Goal: Find specific page/section: Find specific page/section

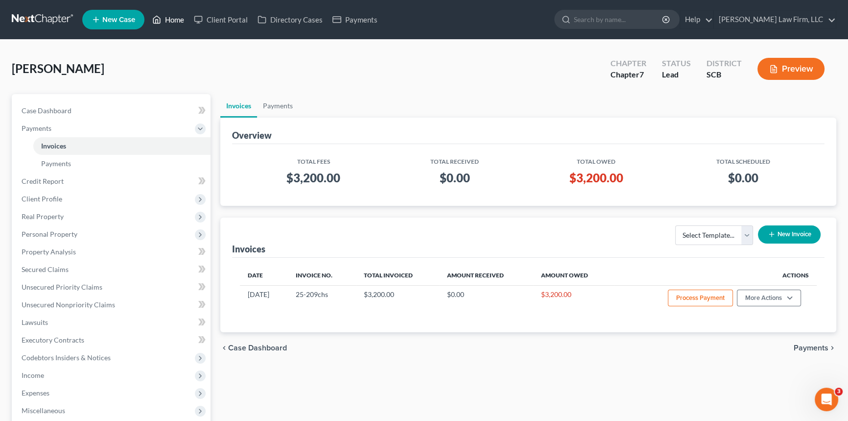
click at [177, 20] on link "Home" at bounding box center [168, 20] width 42 height 18
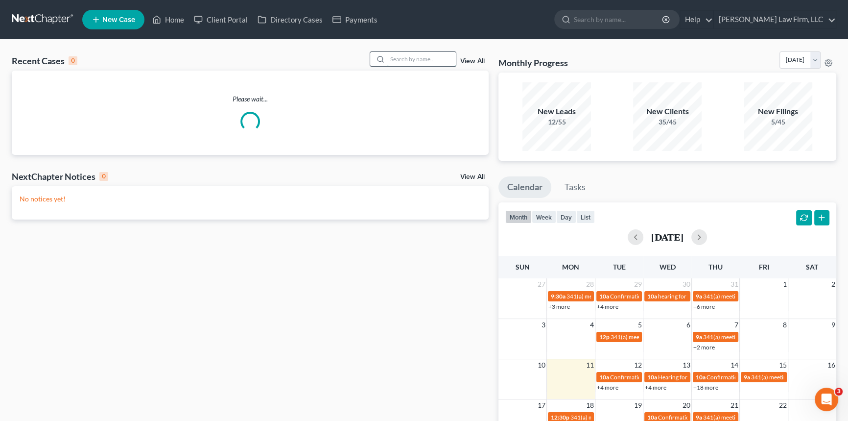
click at [400, 59] on input "search" at bounding box center [421, 59] width 69 height 14
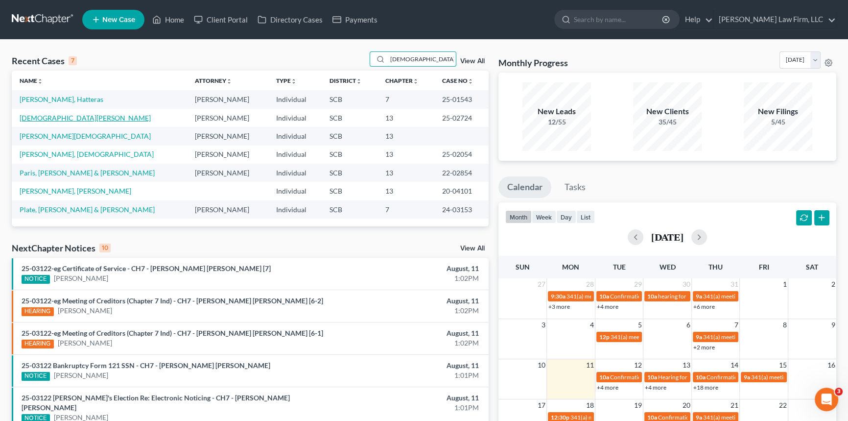
type input "[DEMOGRAPHIC_DATA]"
click at [57, 115] on link "[DEMOGRAPHIC_DATA][PERSON_NAME]" at bounding box center [85, 118] width 131 height 8
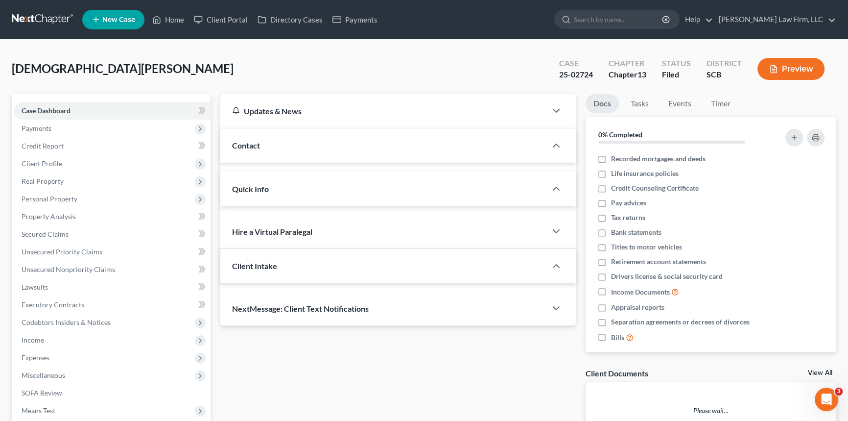
select select "0"
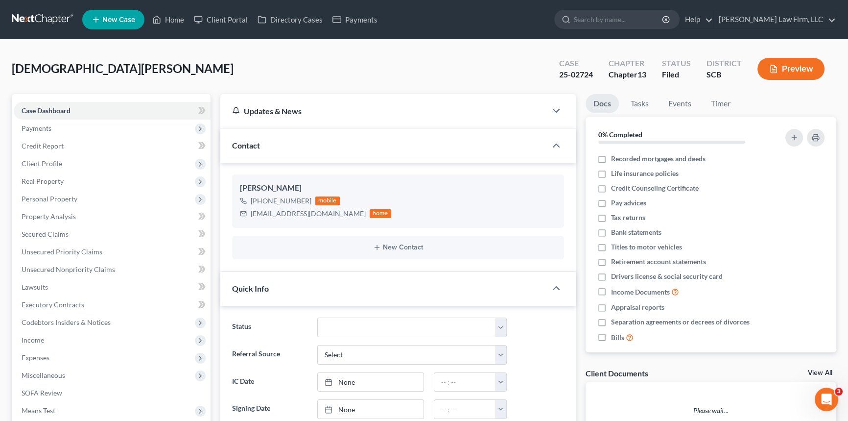
scroll to position [85, 0]
click at [181, 16] on link "Home" at bounding box center [168, 20] width 42 height 18
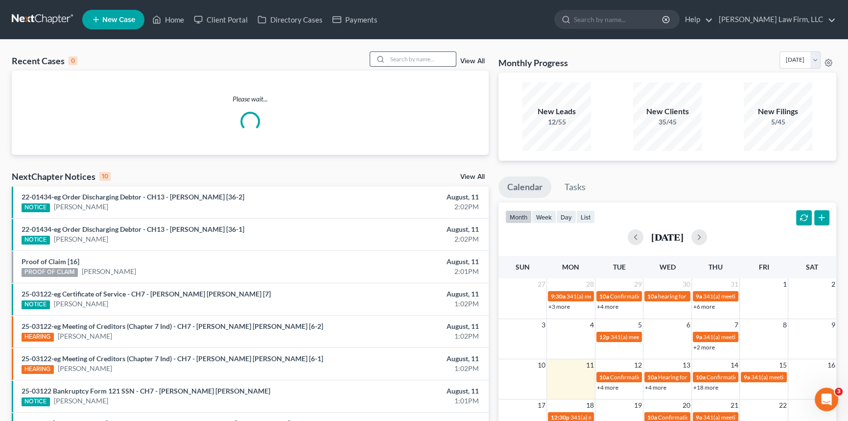
click at [407, 55] on input "search" at bounding box center [421, 59] width 69 height 14
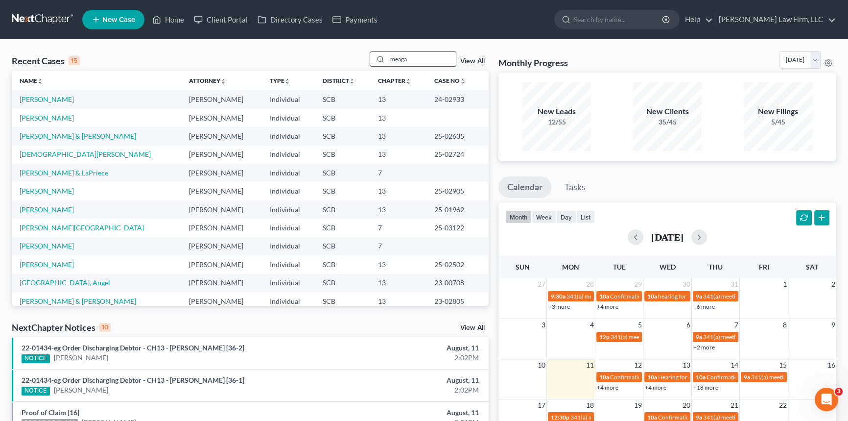
type input "meagan"
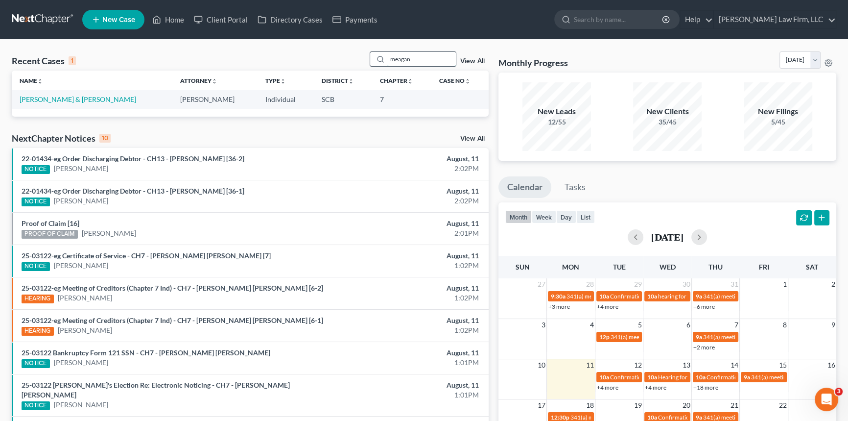
drag, startPoint x: 419, startPoint y: 58, endPoint x: 381, endPoint y: 60, distance: 37.8
click at [382, 60] on div "meagan" at bounding box center [413, 58] width 87 height 15
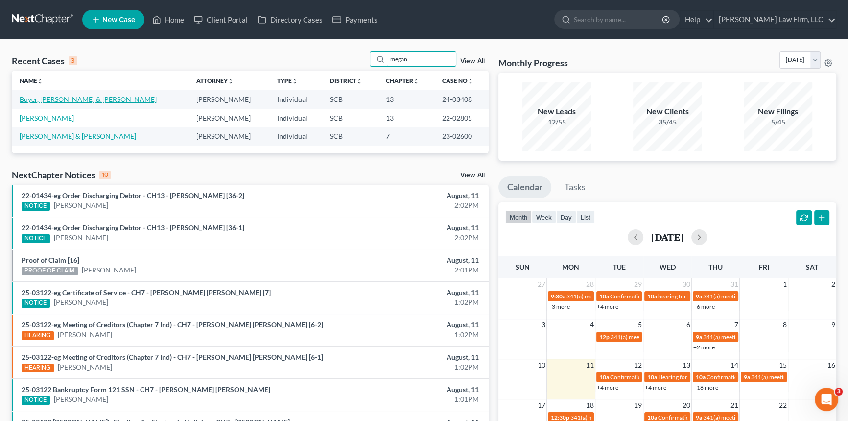
type input "megan"
click at [72, 98] on link "Buyer, [PERSON_NAME] & [PERSON_NAME]" at bounding box center [88, 99] width 137 height 8
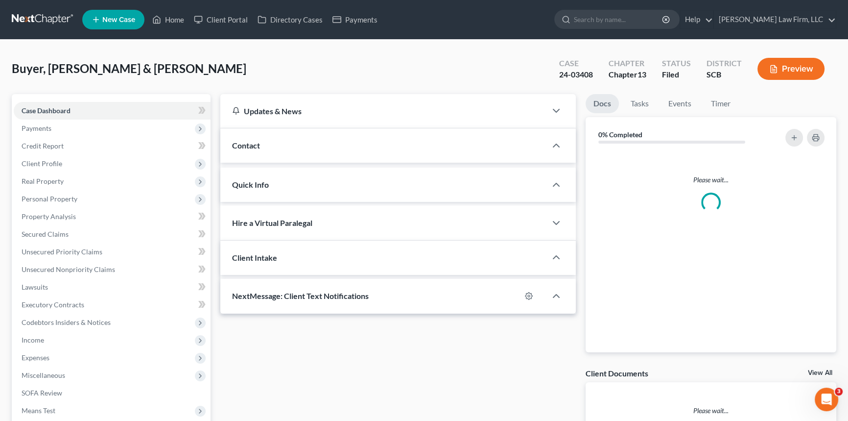
select select "0"
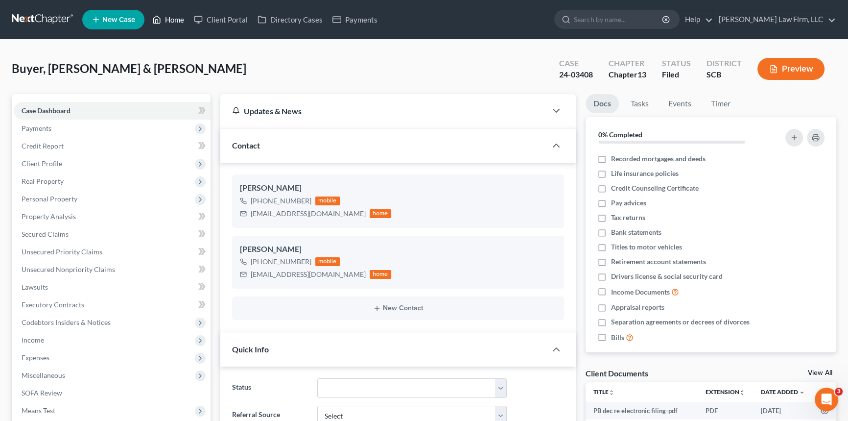
click at [171, 18] on link "Home" at bounding box center [168, 20] width 42 height 18
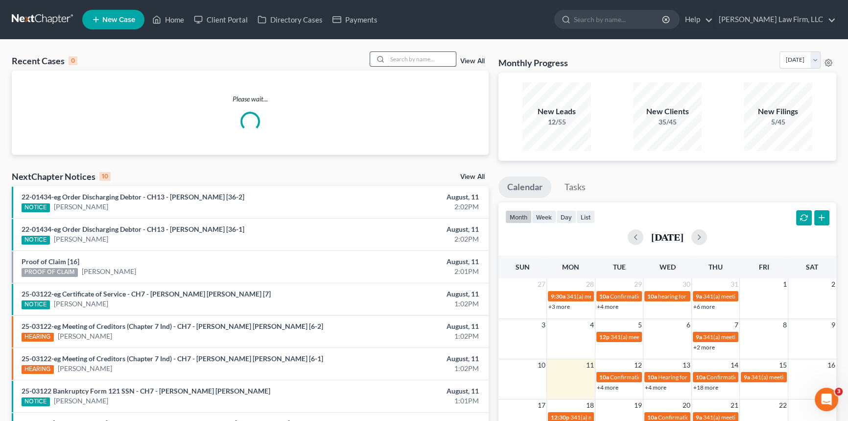
click at [401, 56] on input "search" at bounding box center [421, 59] width 69 height 14
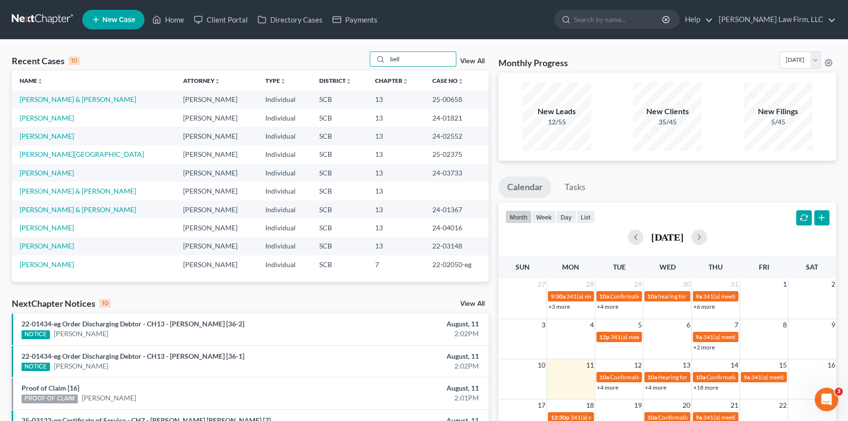
type input "bell"
click at [51, 94] on td "[PERSON_NAME] & [PERSON_NAME]" at bounding box center [94, 99] width 164 height 18
click at [51, 96] on link "[PERSON_NAME] & [PERSON_NAME]" at bounding box center [78, 99] width 117 height 8
select select "0"
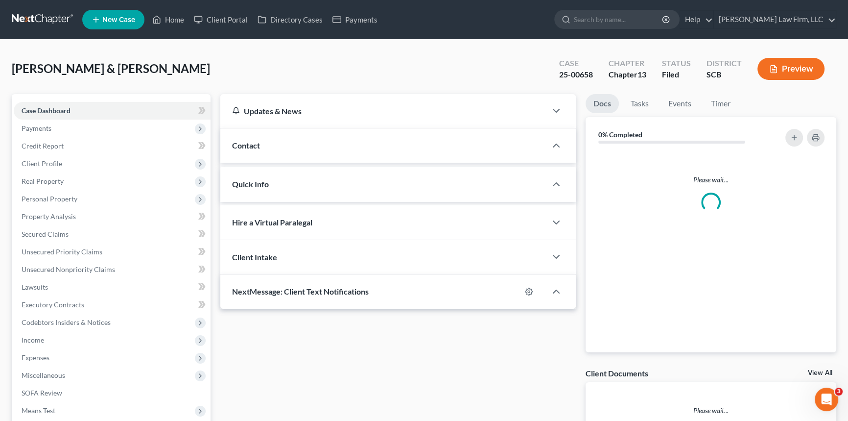
select select "0"
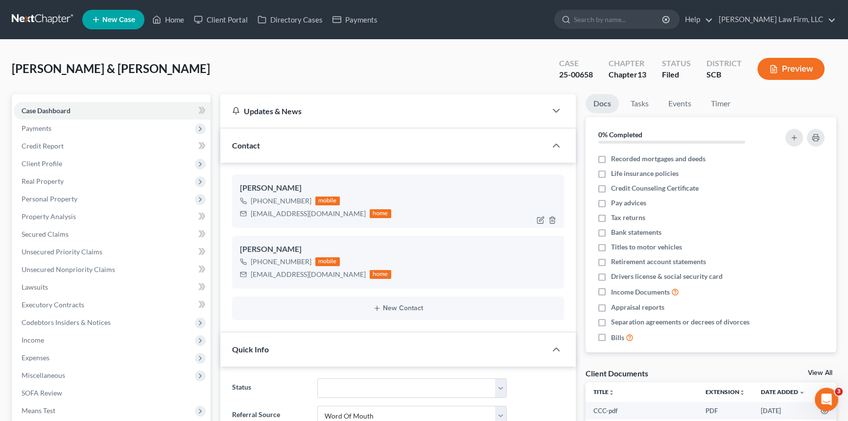
scroll to position [943, 0]
click at [174, 17] on link "Home" at bounding box center [168, 20] width 42 height 18
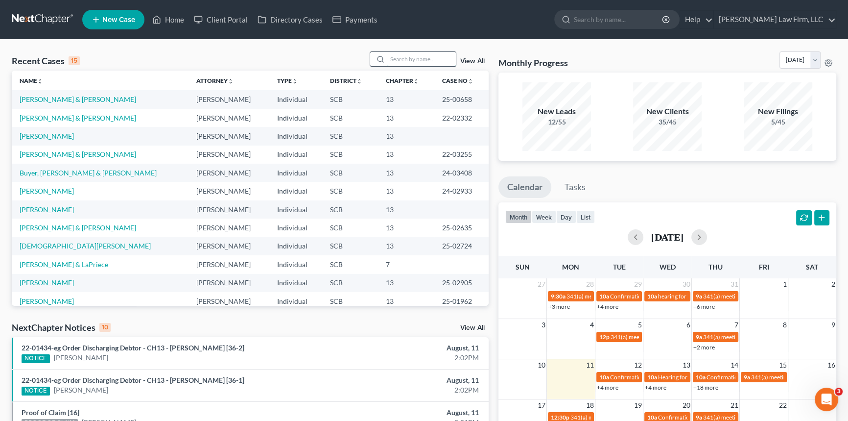
click at [399, 55] on input "search" at bounding box center [421, 59] width 69 height 14
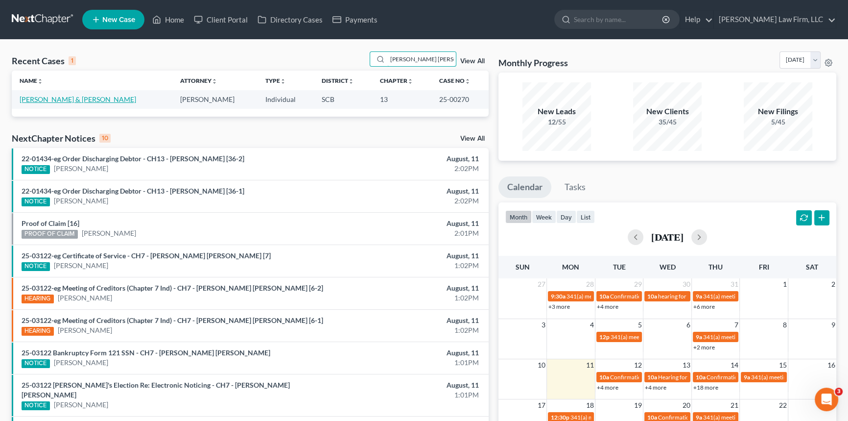
type input "[PERSON_NAME] [PERSON_NAME]"
click at [33, 96] on link "[PERSON_NAME] & [PERSON_NAME]" at bounding box center [78, 99] width 117 height 8
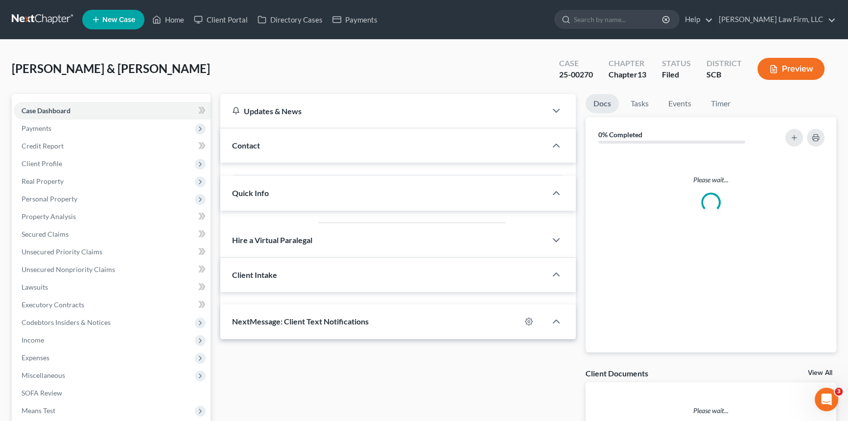
select select "0"
